Goal: Information Seeking & Learning: Learn about a topic

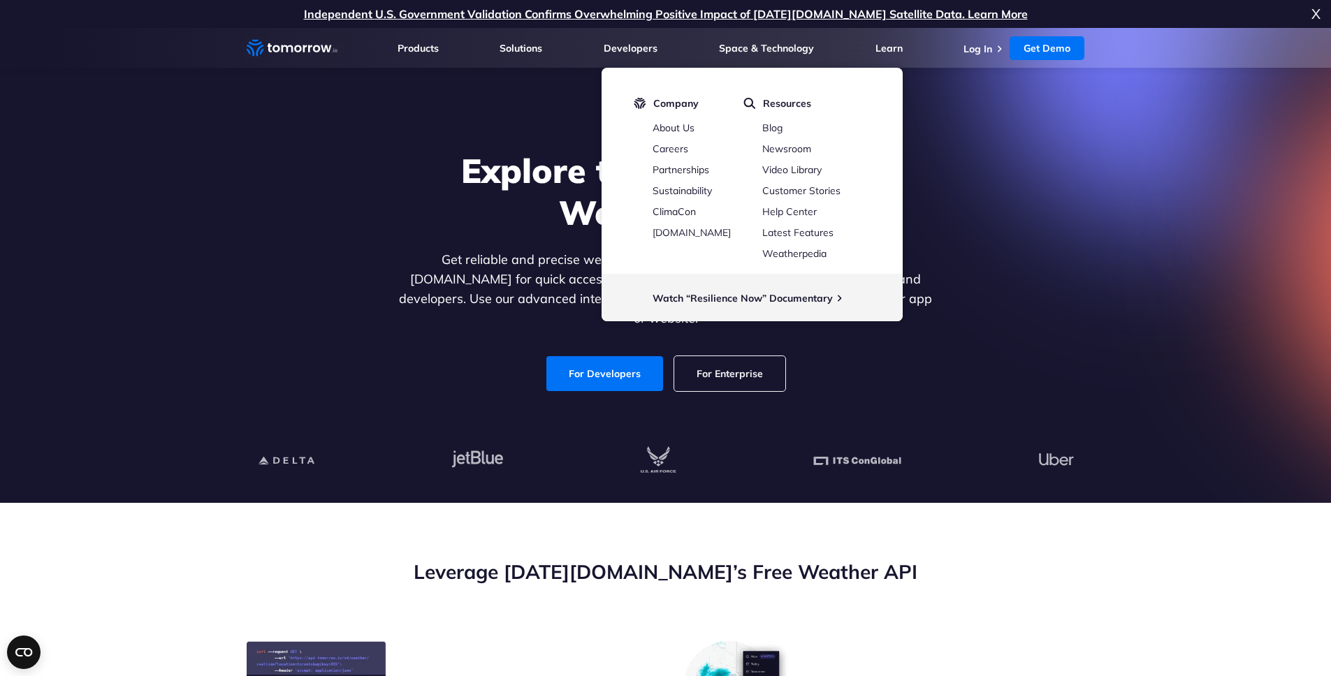
scroll to position [8, 0]
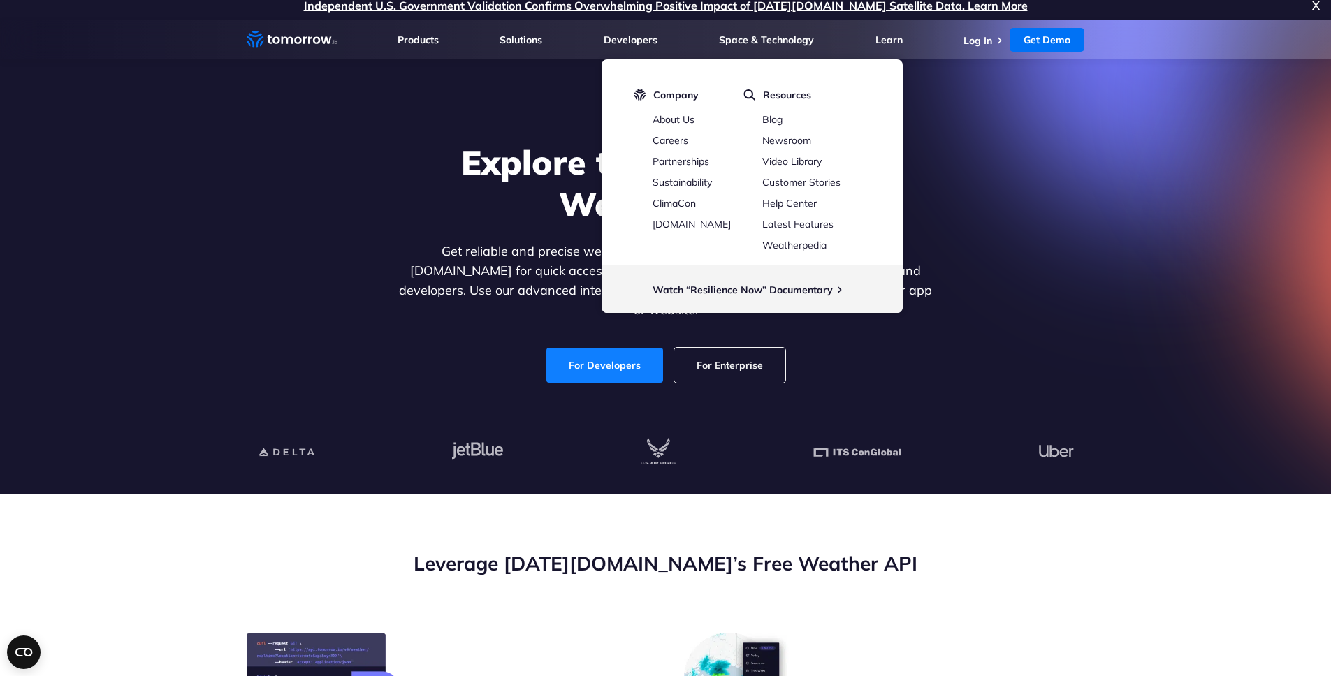
click at [613, 355] on link "For Developers" at bounding box center [604, 365] width 117 height 35
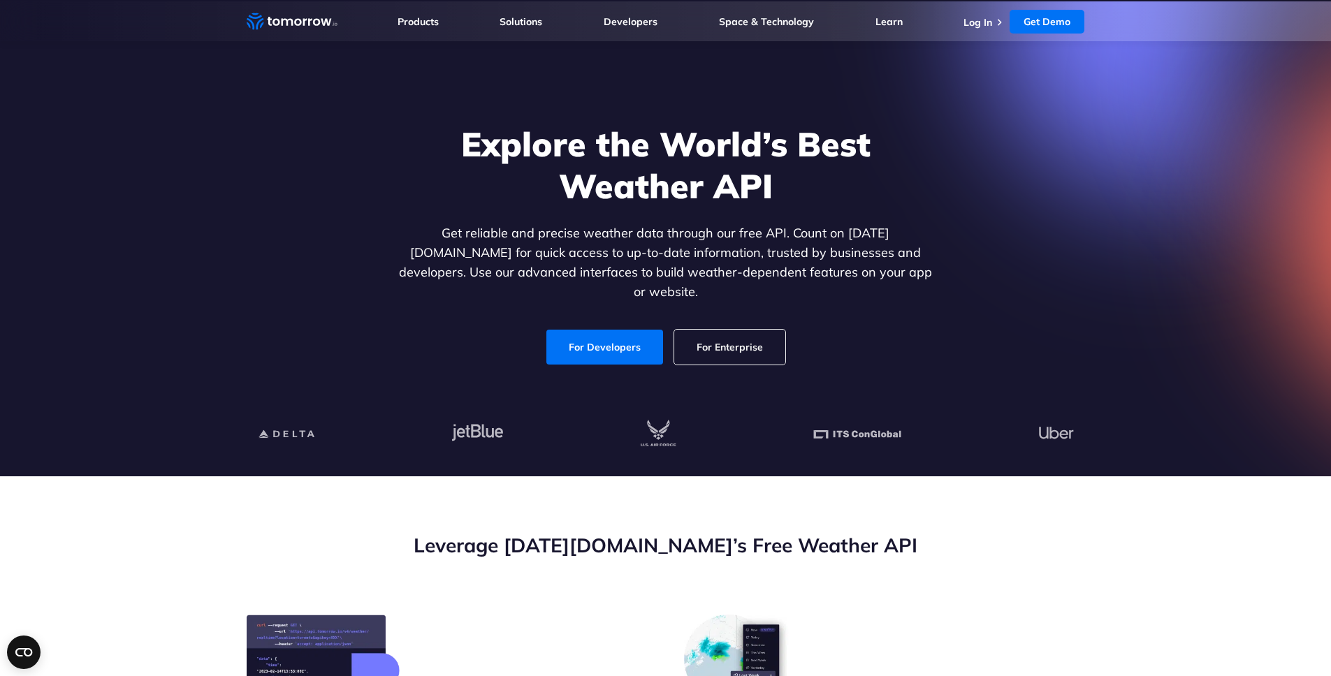
scroll to position [9, 0]
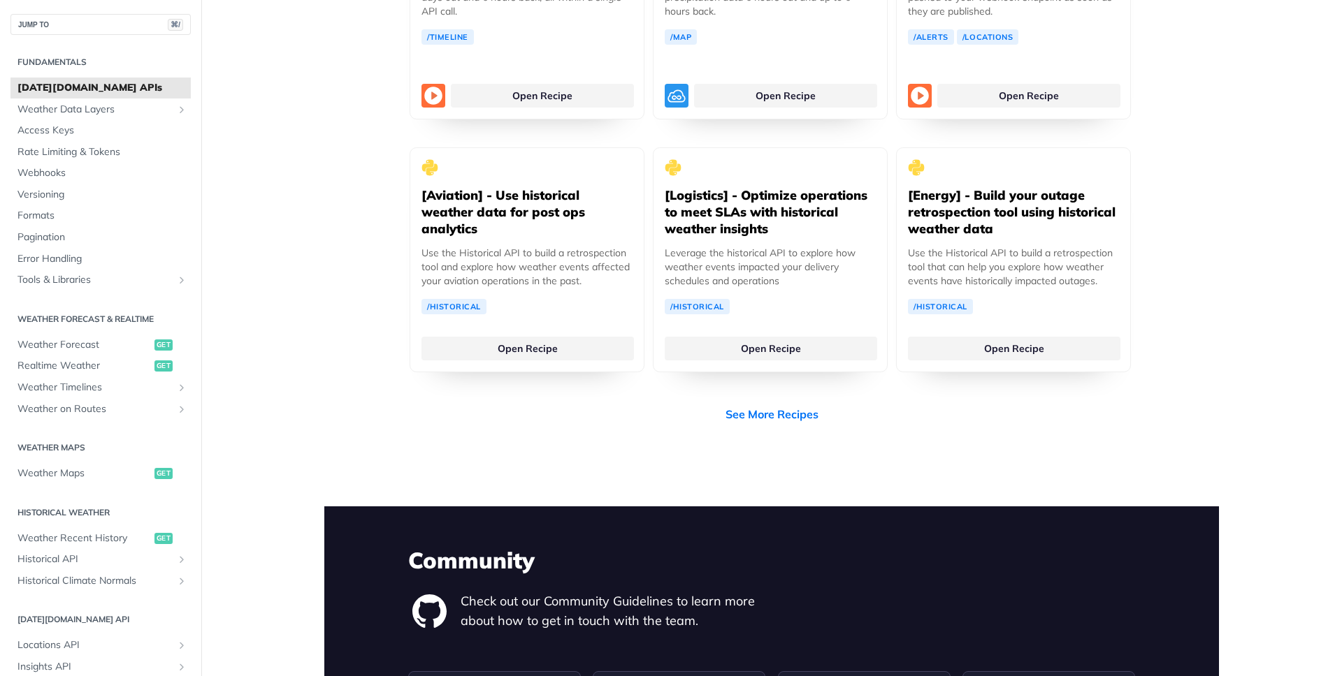
scroll to position [3194, 0]
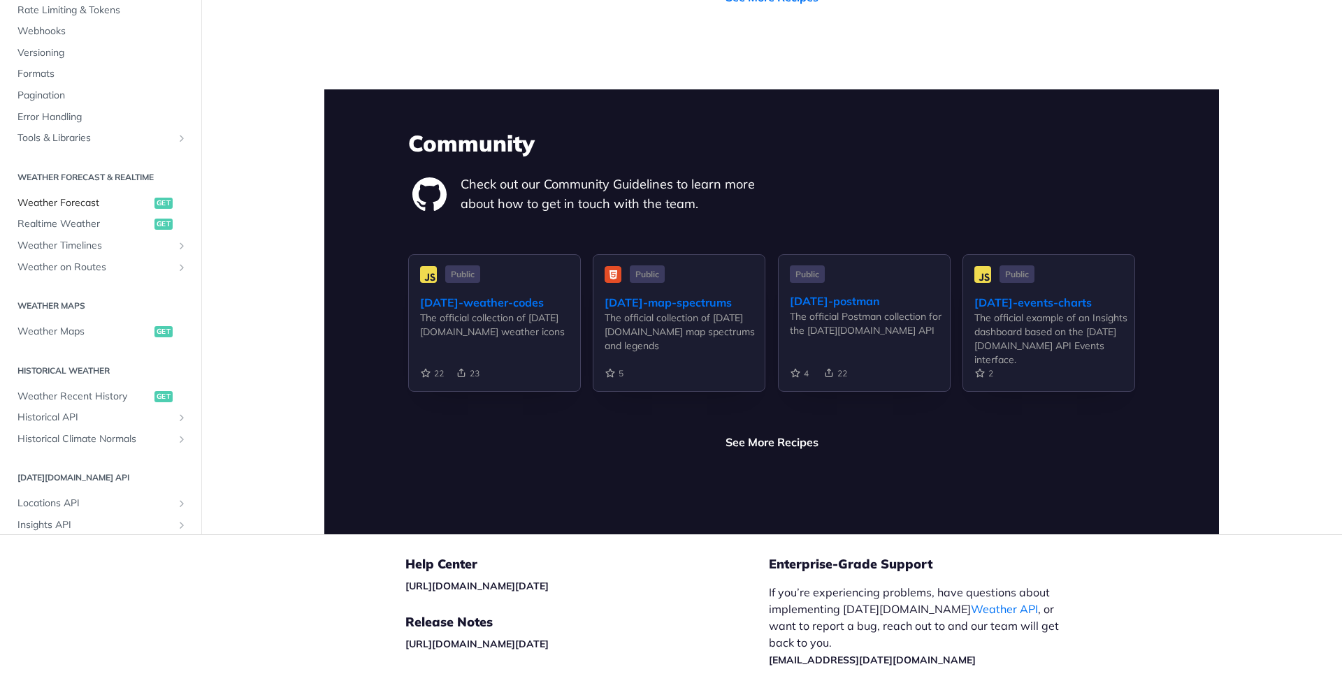
click at [94, 196] on span "Weather Forecast" at bounding box center [83, 203] width 133 height 14
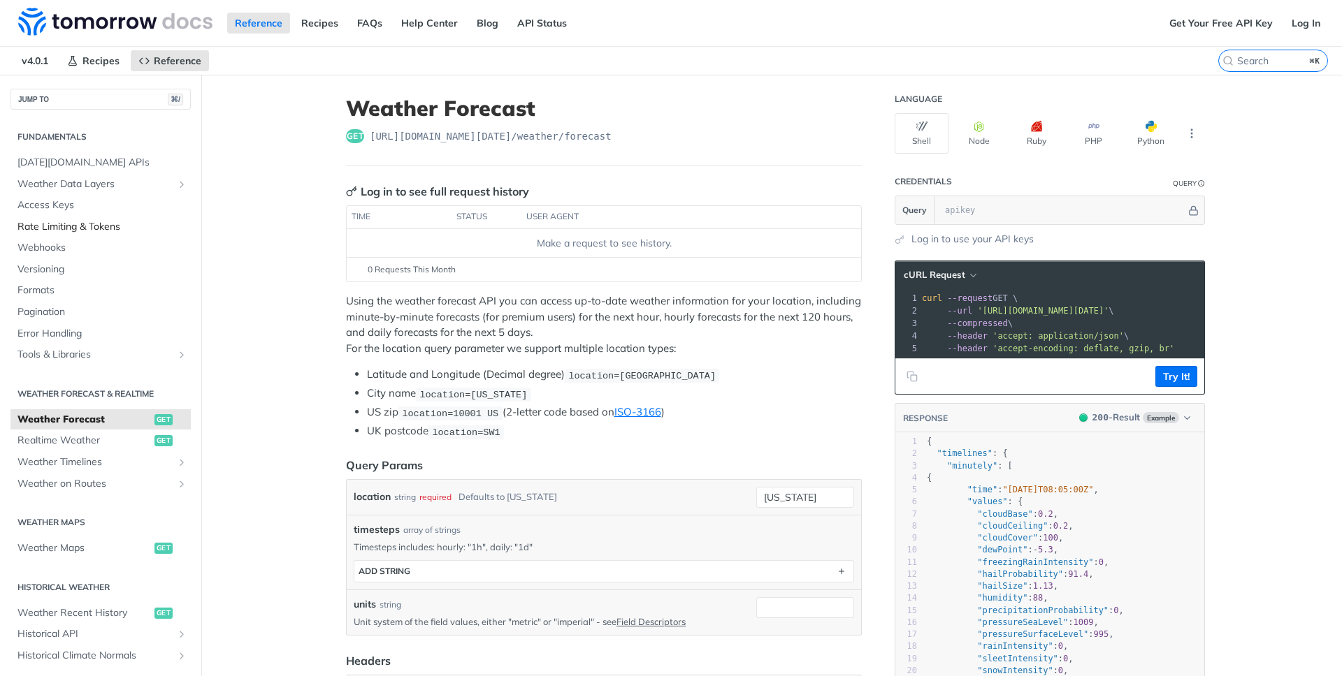
click at [84, 224] on span "Rate Limiting & Tokens" at bounding box center [102, 227] width 170 height 14
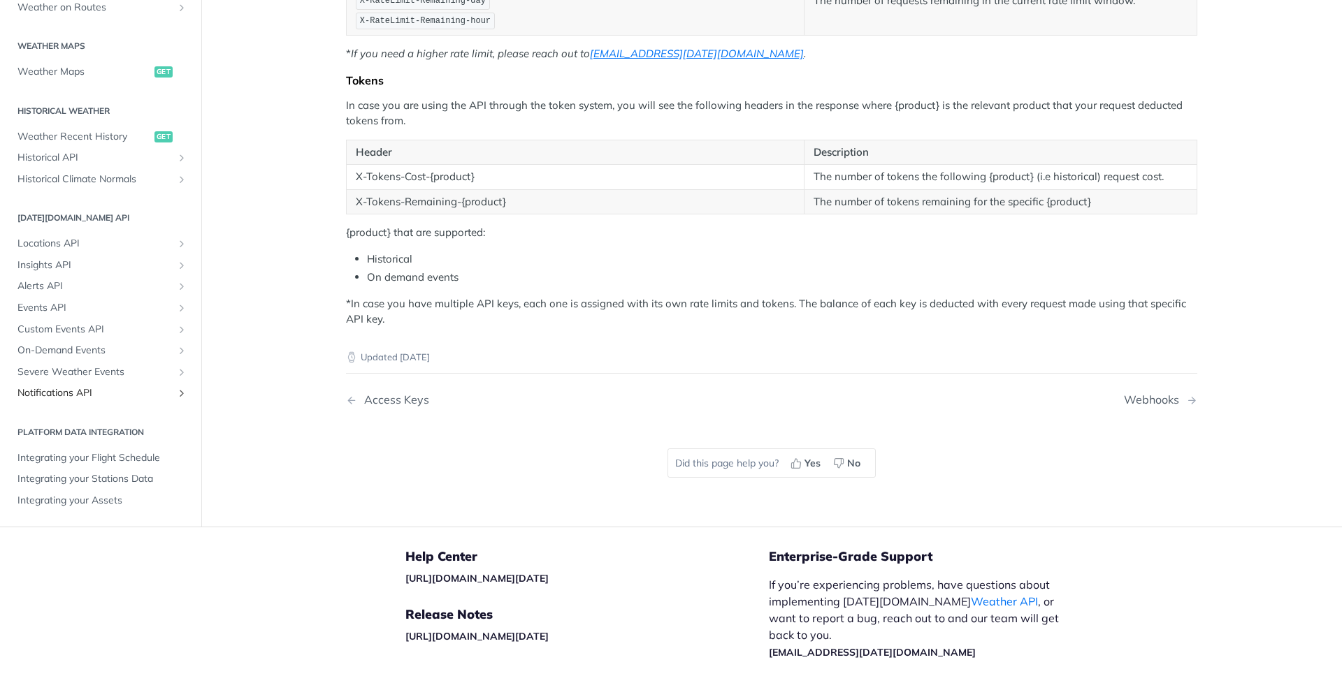
scroll to position [394, 0]
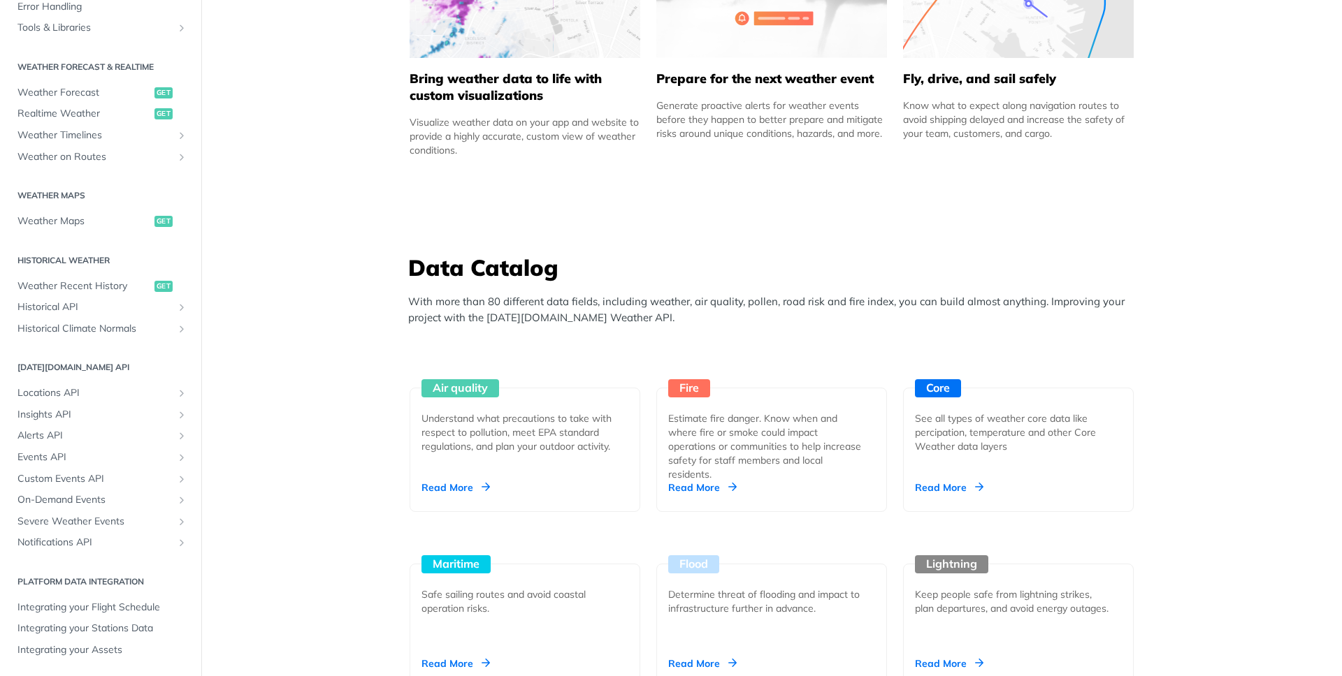
scroll to position [1007, 0]
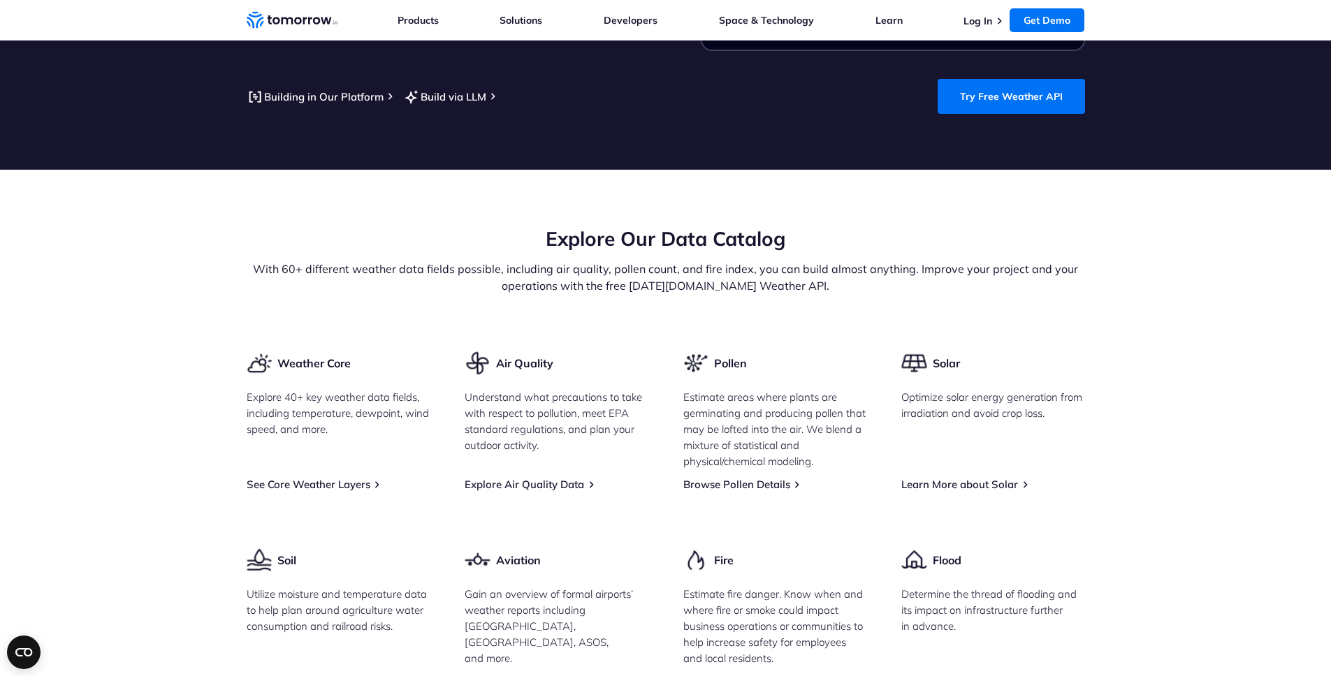
scroll to position [1572, 0]
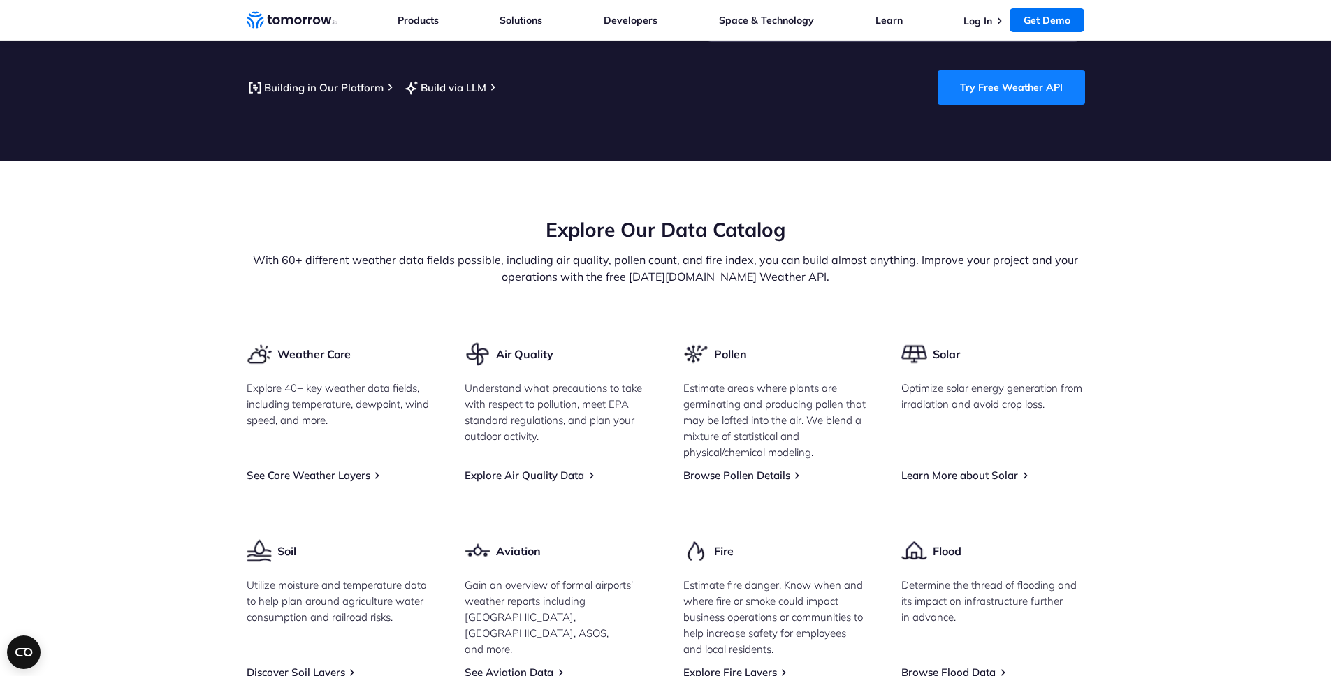
click at [981, 70] on link "Try Free Weather API" at bounding box center [1011, 87] width 147 height 35
